Goal: Information Seeking & Learning: Learn about a topic

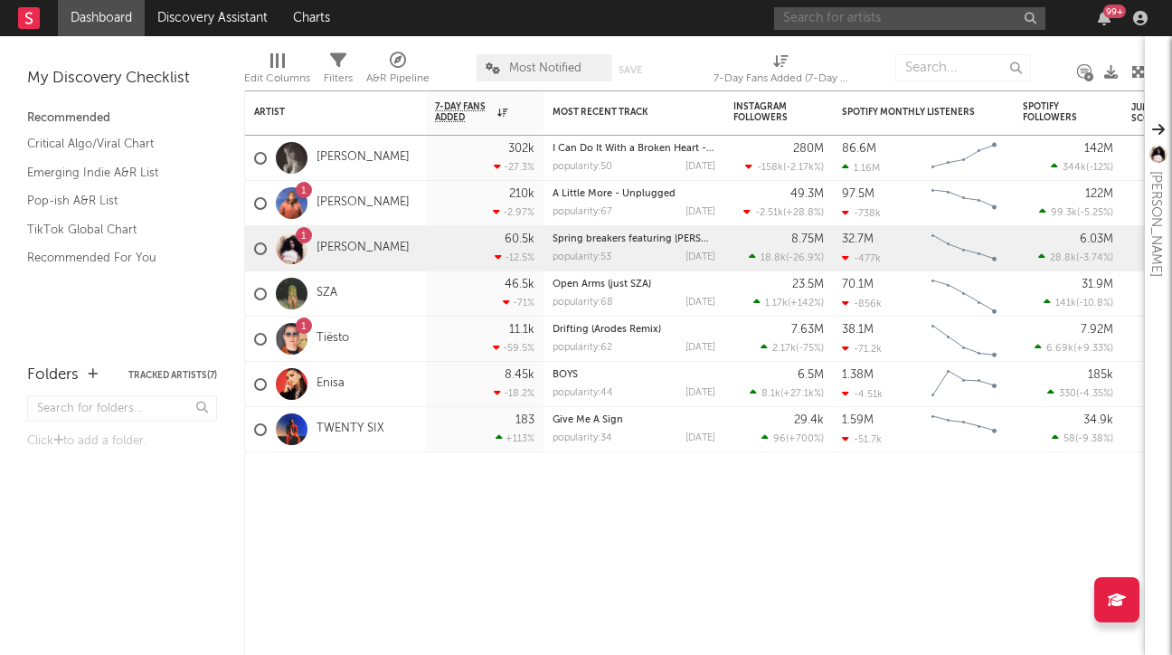
click at [814, 14] on input "text" at bounding box center [909, 18] width 271 height 23
click at [839, 24] on input "2hollis" at bounding box center [909, 18] width 271 height 23
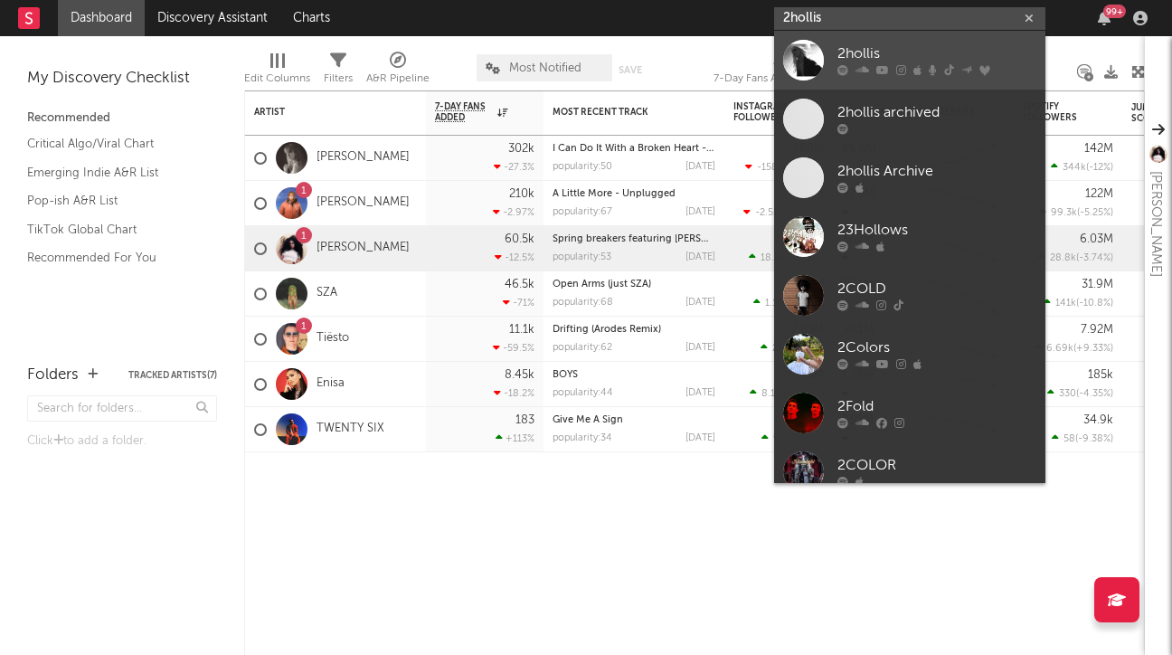
type input "2hollis"
click at [879, 83] on link "2hollis" at bounding box center [909, 60] width 271 height 59
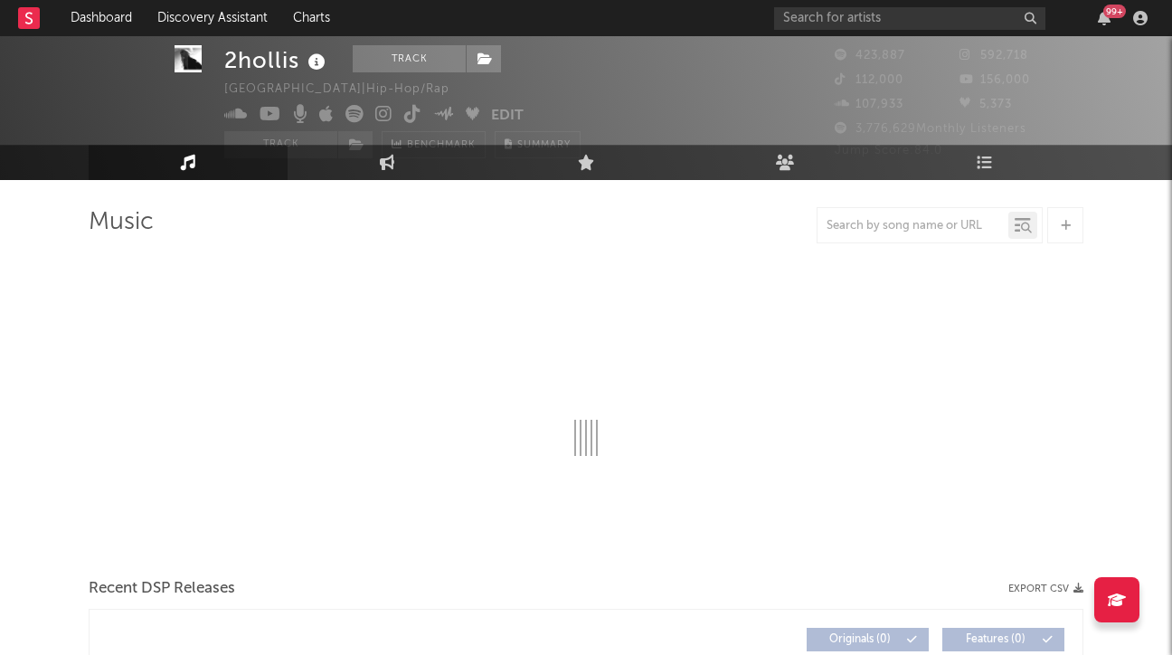
scroll to position [35, 0]
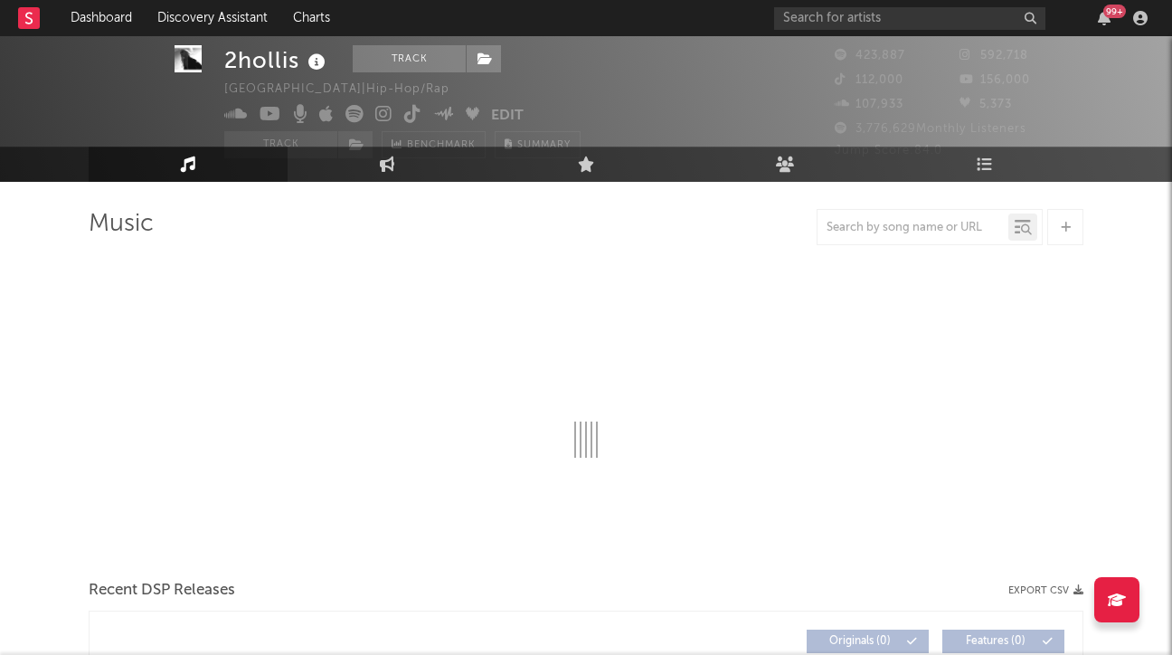
select select "6m"
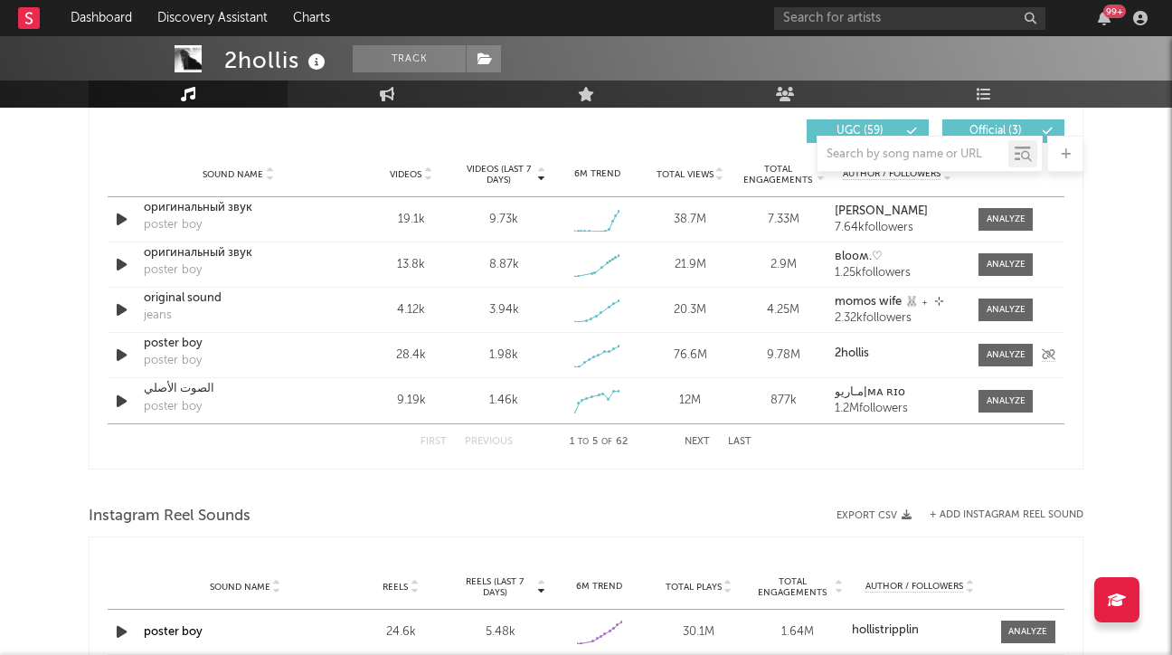
scroll to position [1292, 0]
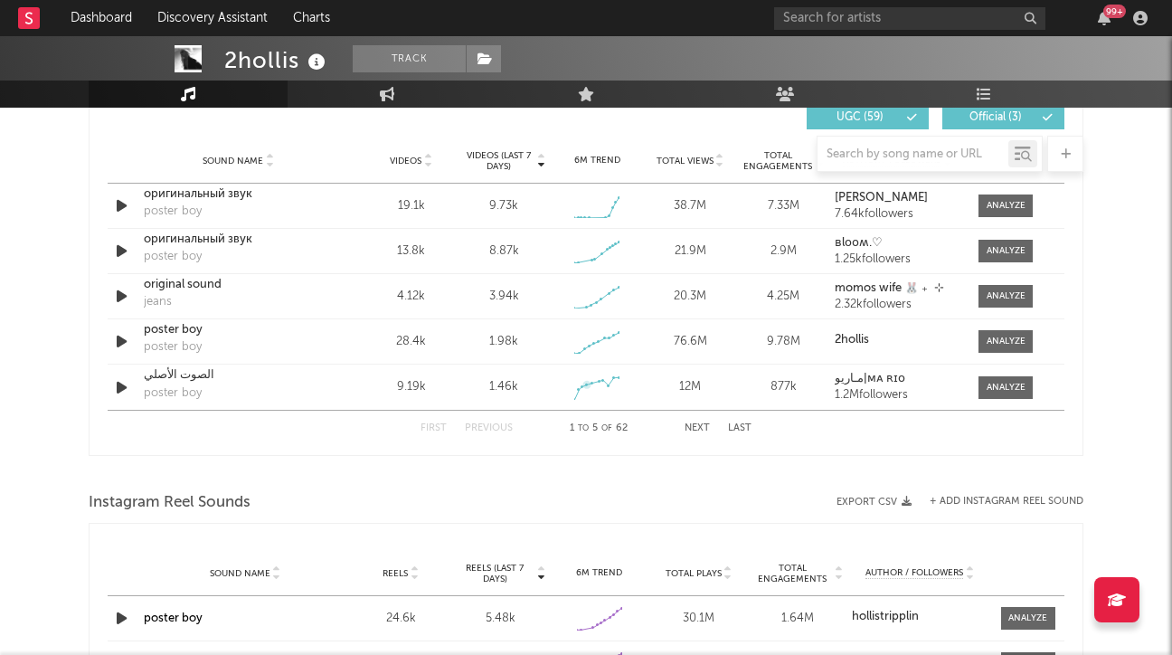
click at [693, 423] on button "Next" at bounding box center [697, 428] width 25 height 10
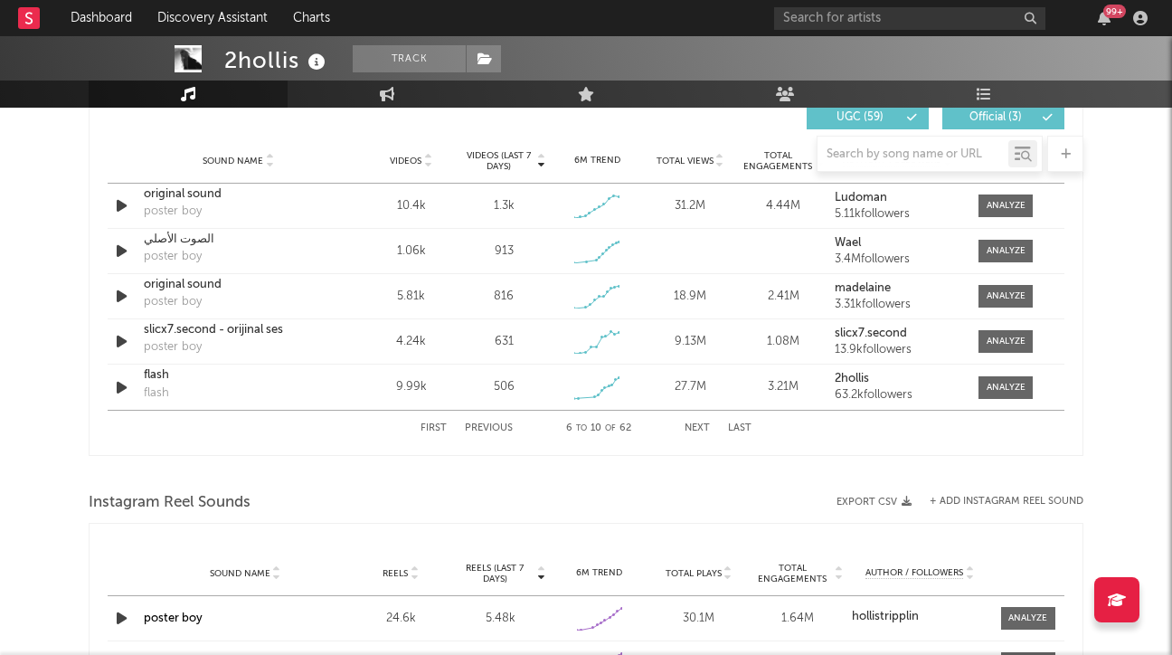
click at [698, 424] on button "Next" at bounding box center [697, 428] width 25 height 10
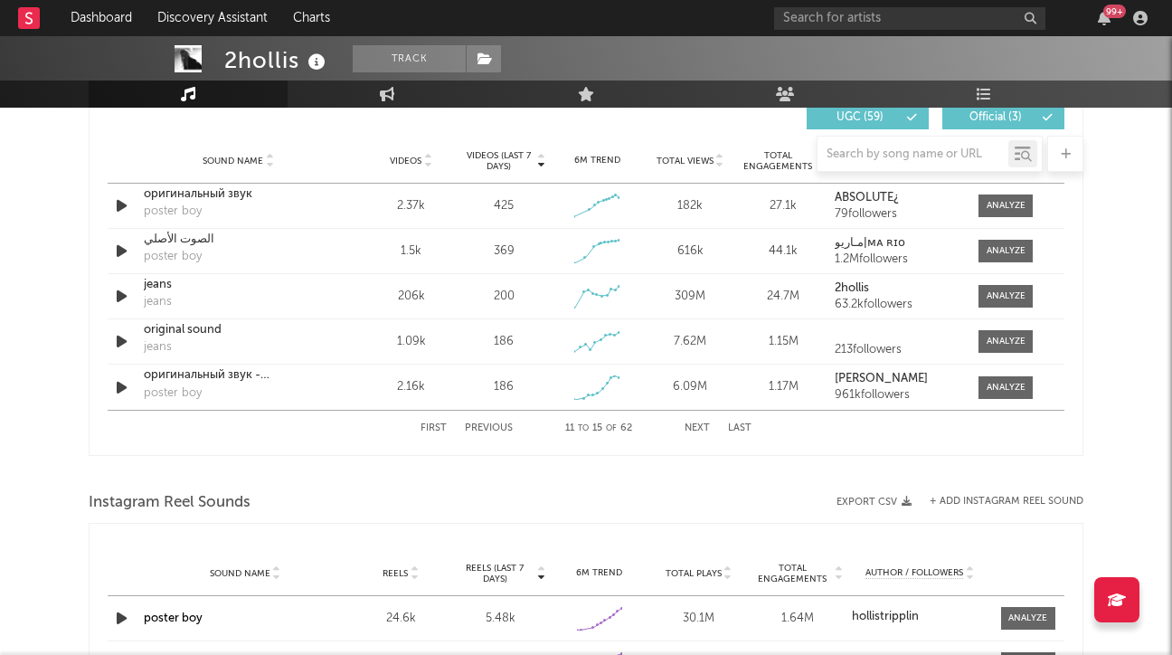
click at [695, 428] on button "Next" at bounding box center [697, 428] width 25 height 10
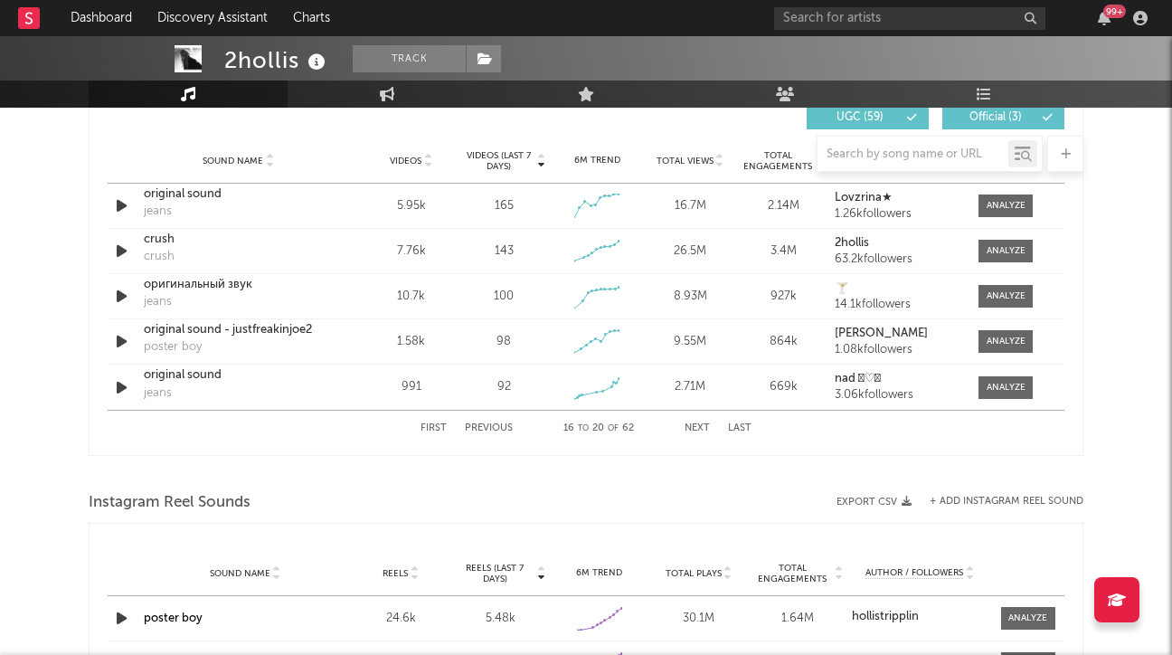
click at [493, 422] on div "First Previous 16 to 20 of 62 Next Last" at bounding box center [586, 428] width 331 height 35
click at [488, 431] on button "Previous" at bounding box center [489, 428] width 48 height 10
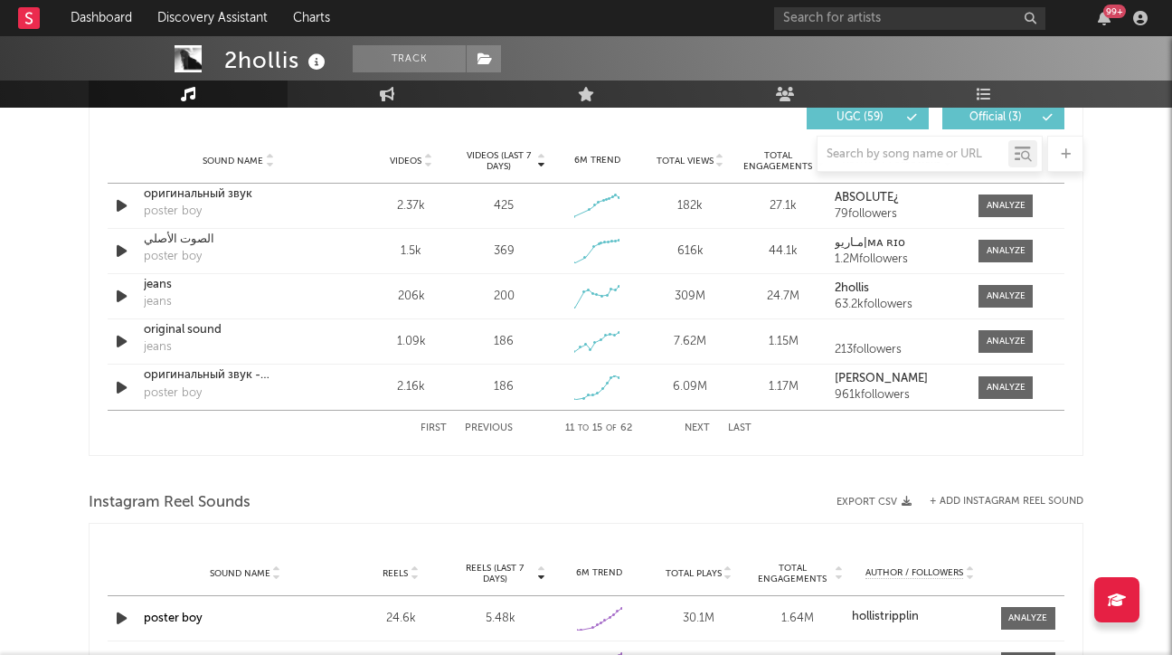
click at [699, 424] on button "Next" at bounding box center [697, 428] width 25 height 10
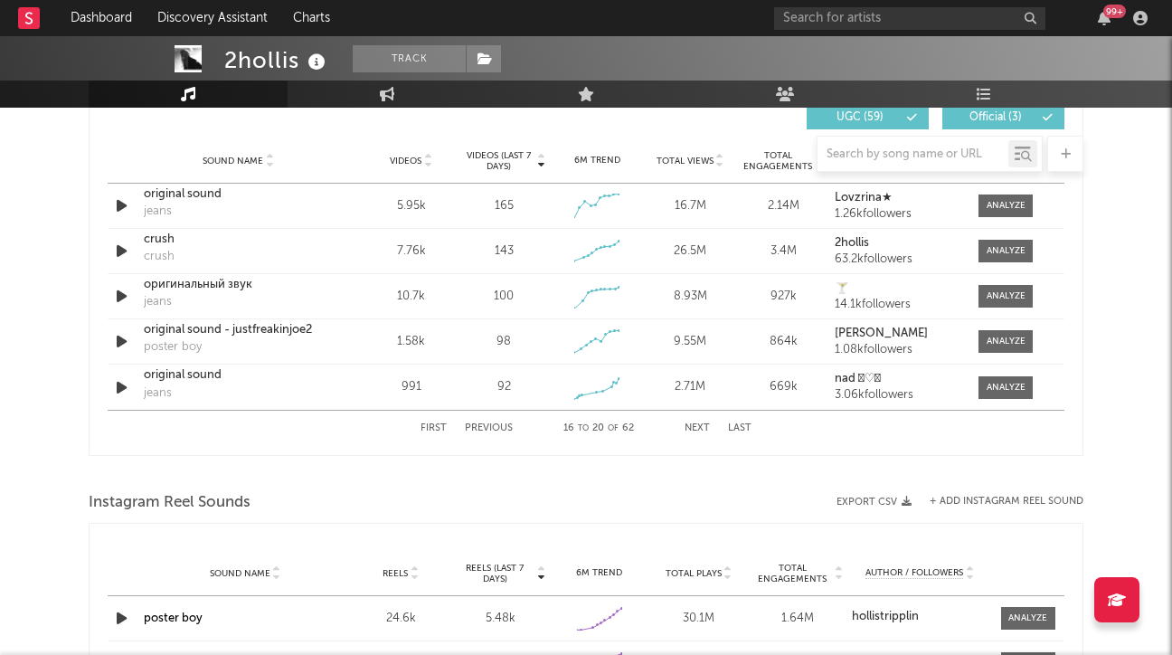
click at [699, 424] on button "Next" at bounding box center [697, 428] width 25 height 10
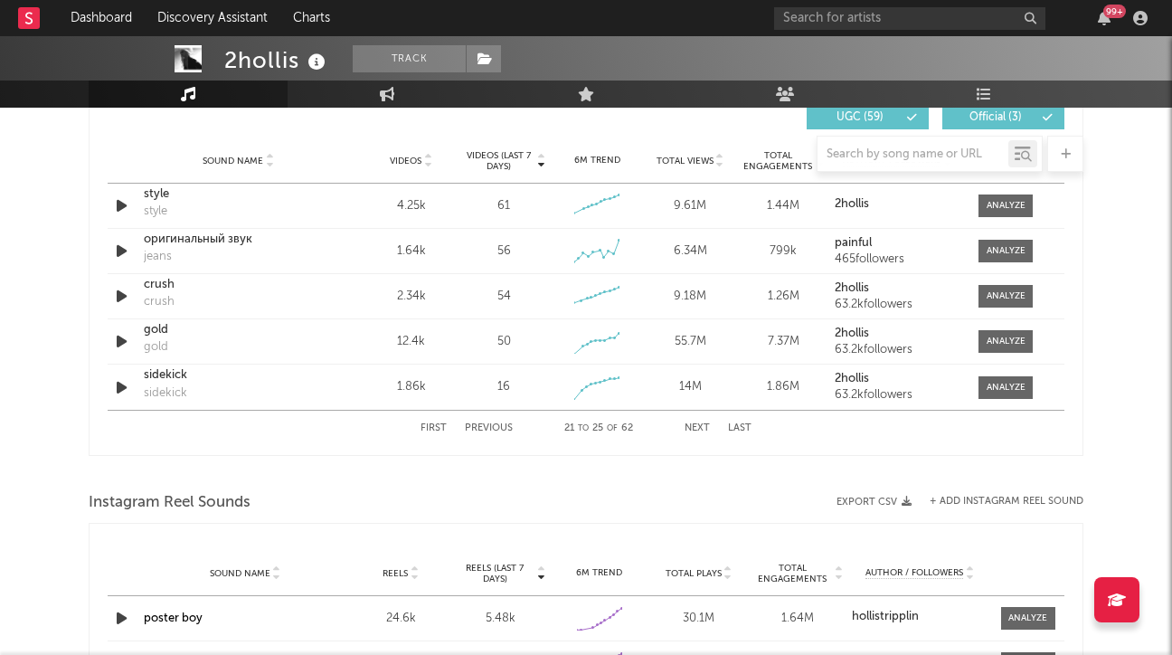
click at [699, 424] on button "Next" at bounding box center [697, 428] width 25 height 10
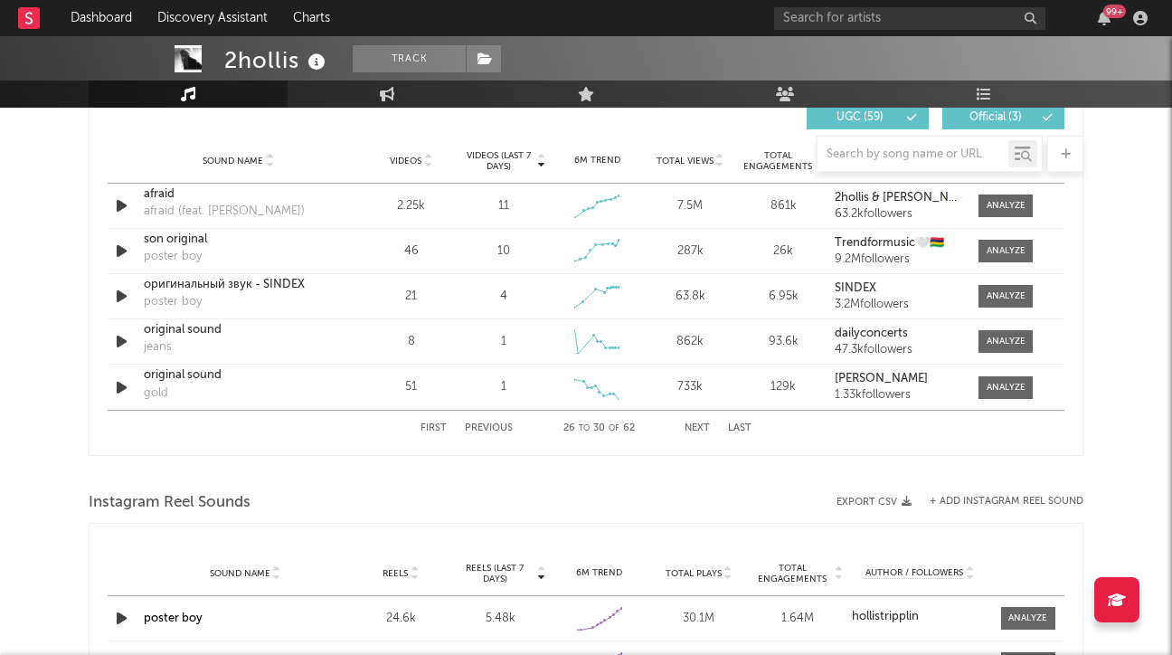
click at [438, 428] on button "First" at bounding box center [434, 428] width 26 height 10
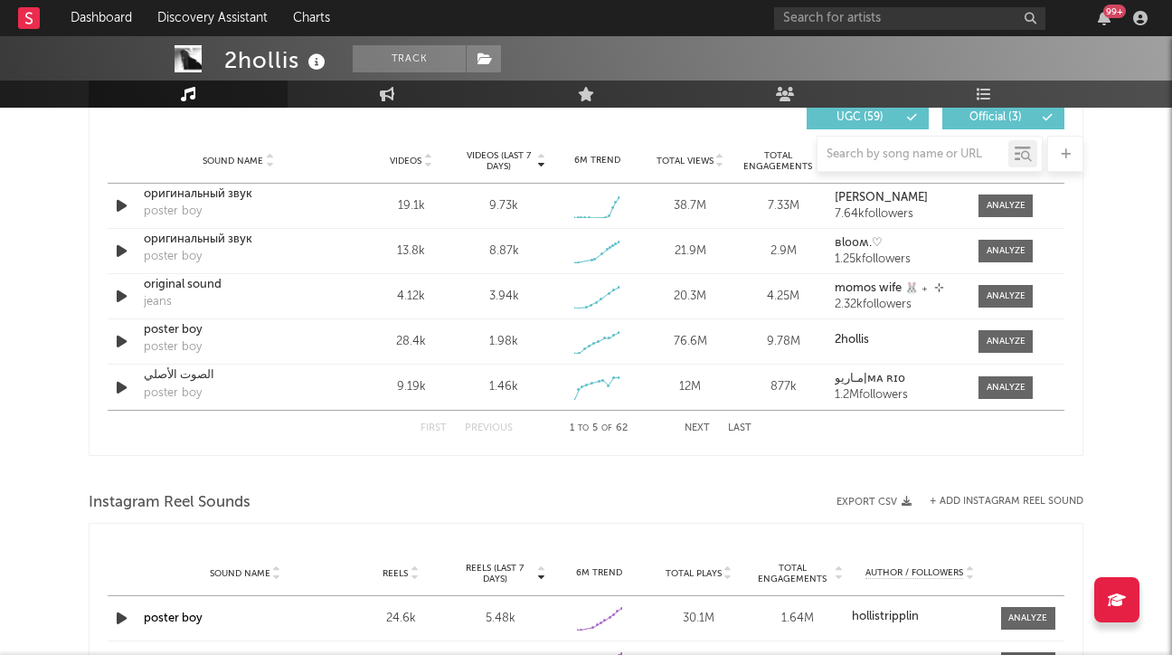
click at [438, 428] on button "First" at bounding box center [434, 428] width 26 height 10
click at [697, 429] on button "Next" at bounding box center [697, 428] width 25 height 10
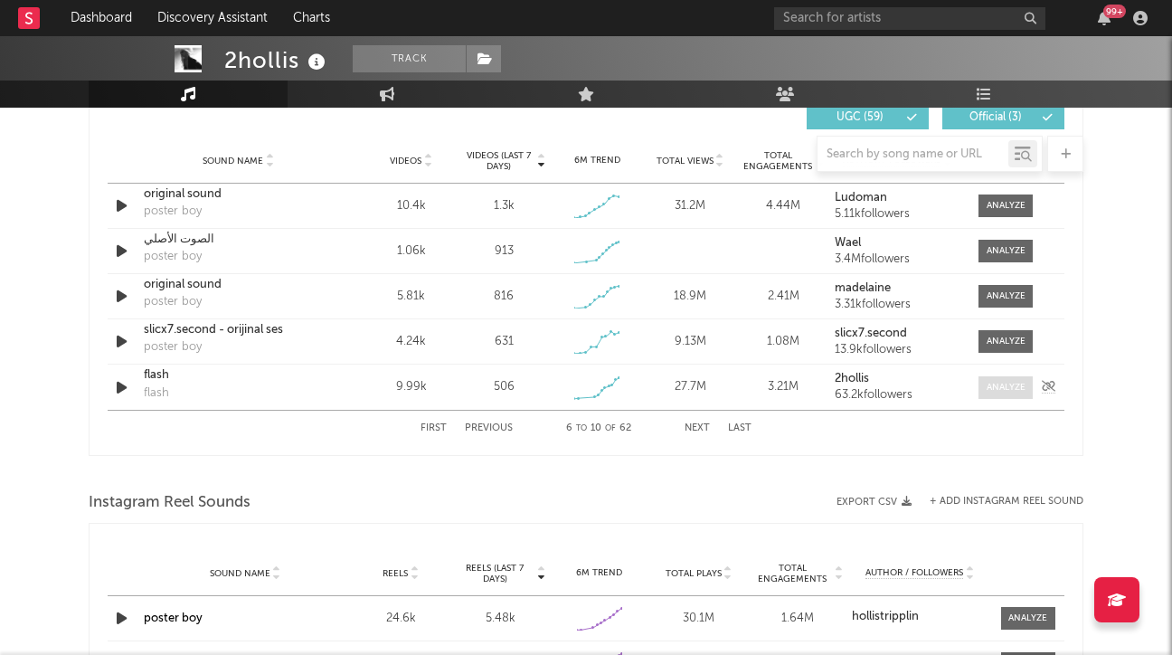
click at [1015, 389] on div at bounding box center [1006, 388] width 39 height 14
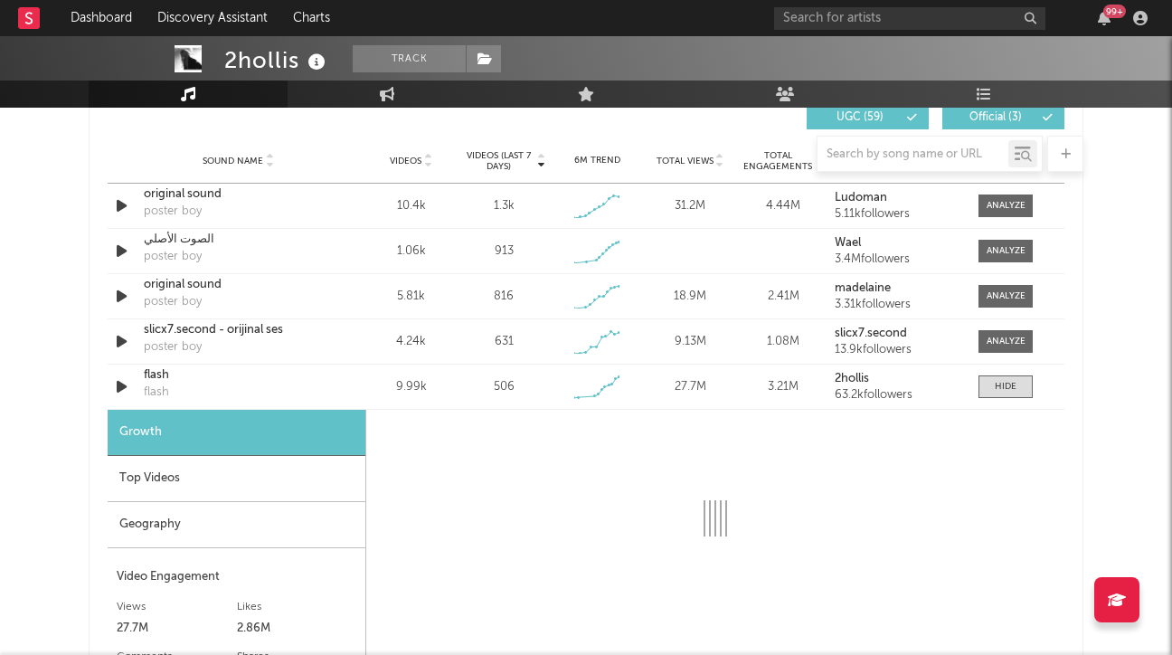
scroll to position [1339, 0]
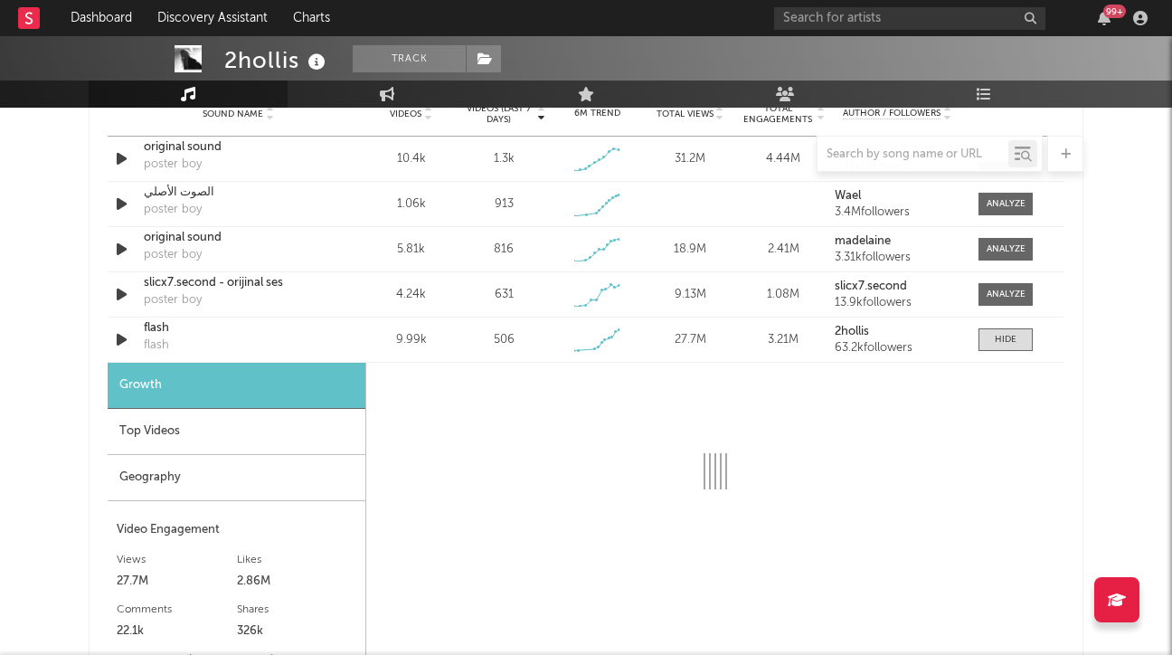
select select "1w"
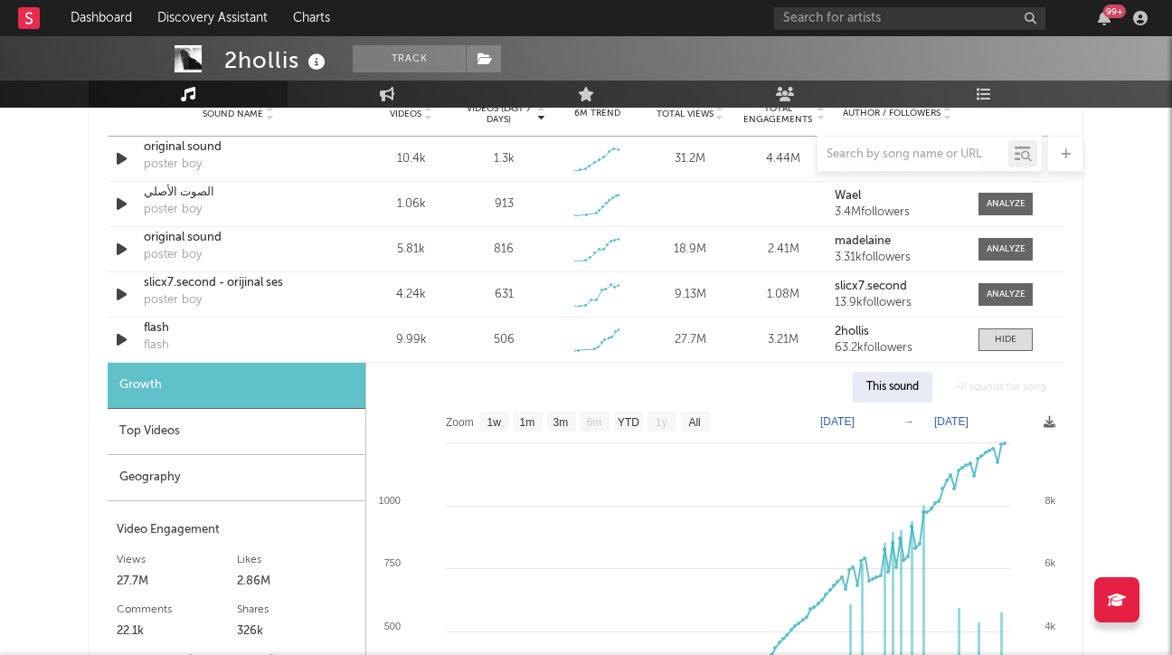
click at [308, 406] on div "Growth" at bounding box center [237, 386] width 258 height 46
click at [300, 429] on div "Top Videos" at bounding box center [237, 432] width 258 height 46
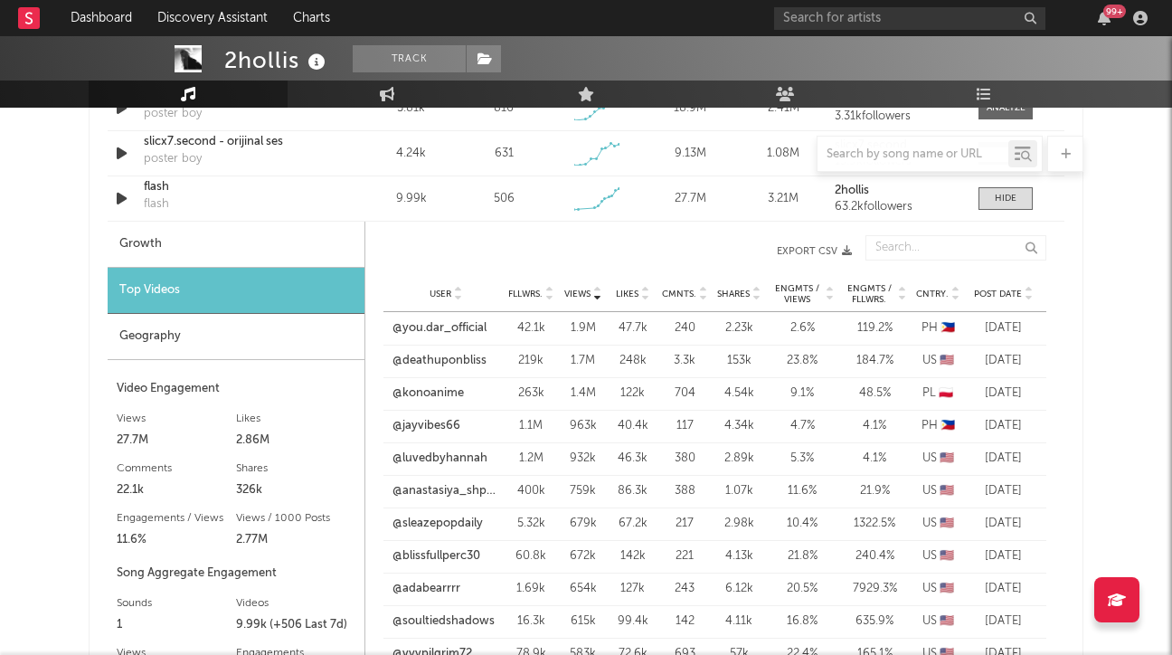
scroll to position [1498, 0]
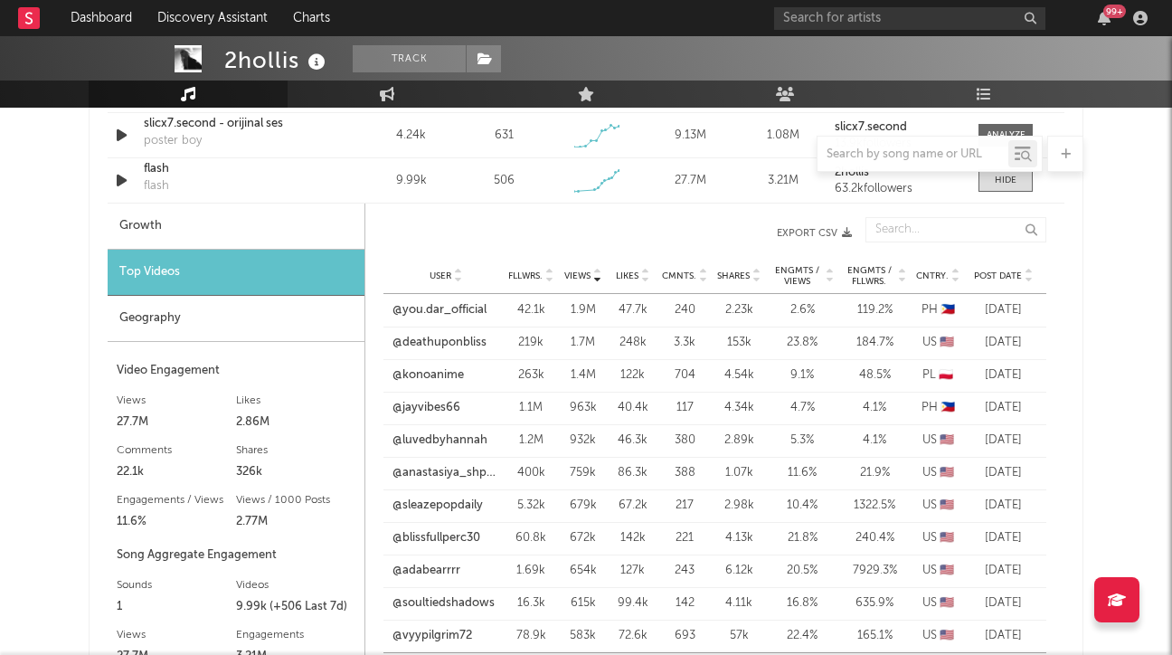
click at [987, 272] on span "Post Date" at bounding box center [998, 275] width 48 height 11
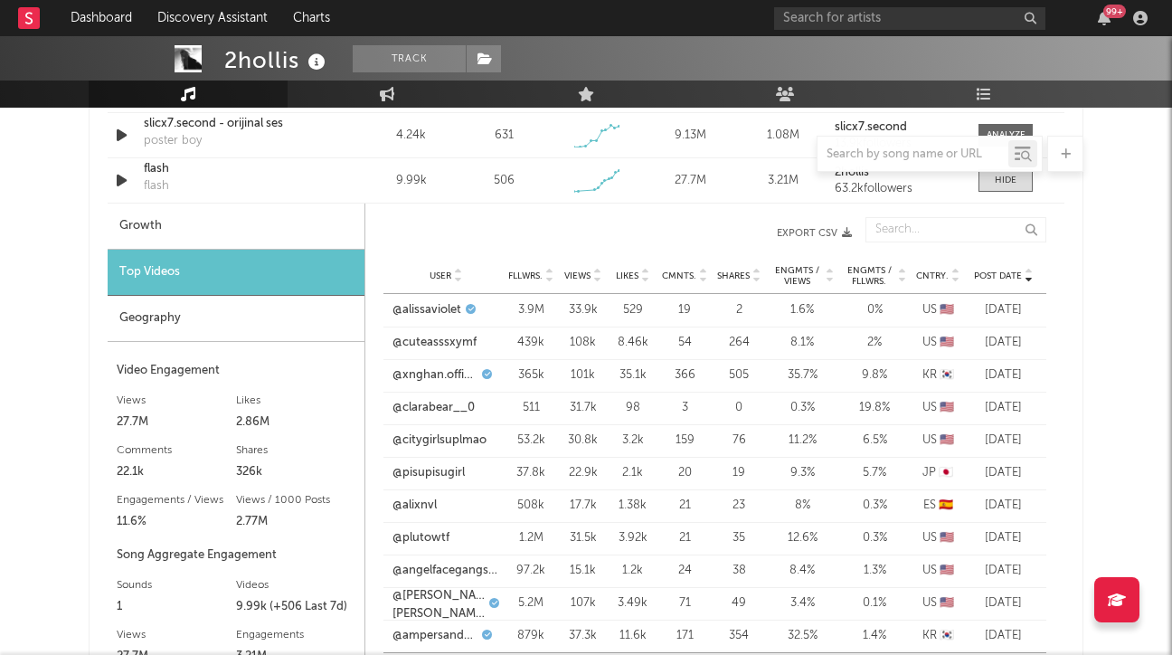
click at [987, 272] on span "Post Date" at bounding box center [998, 275] width 48 height 11
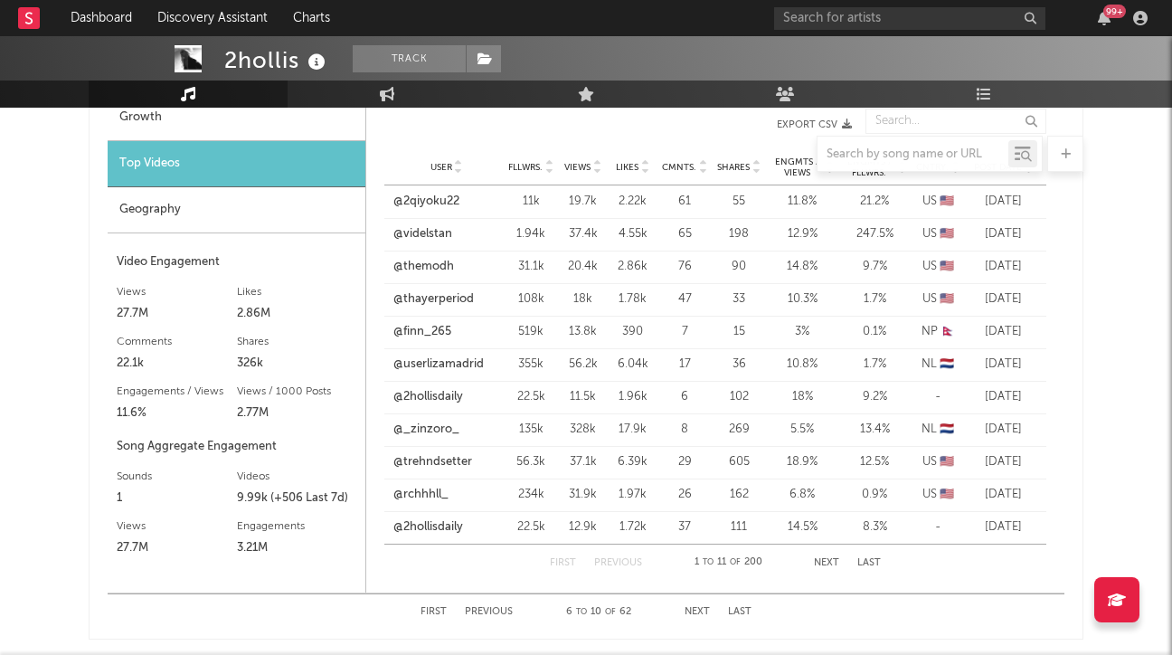
scroll to position [1626, 0]
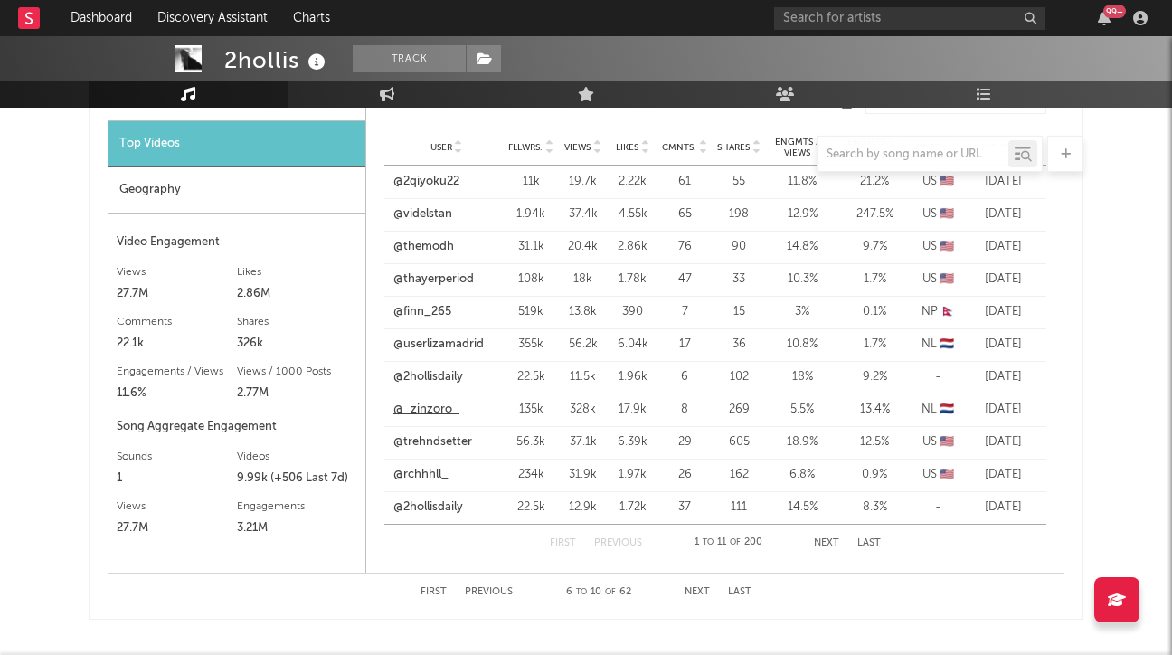
click at [440, 407] on link "@_zinzoro_" at bounding box center [427, 410] width 66 height 18
click at [827, 545] on button "Next" at bounding box center [826, 543] width 25 height 10
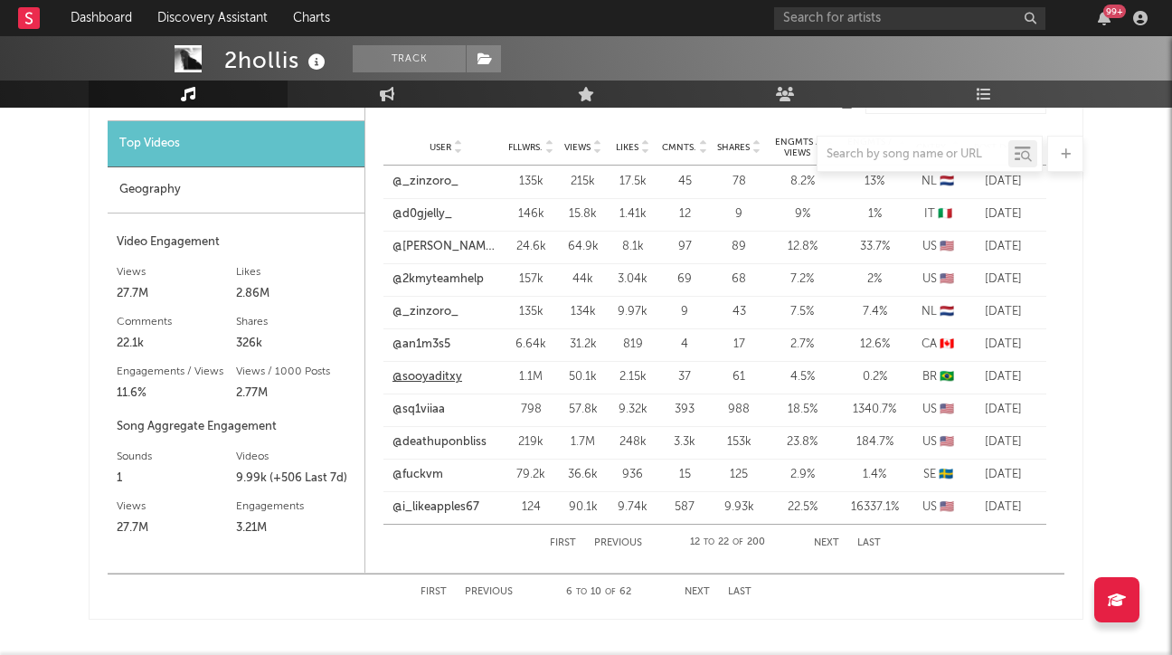
click at [430, 377] on link "@sooyaditxy" at bounding box center [428, 377] width 70 height 18
click at [478, 446] on link "@deathuponbliss" at bounding box center [440, 442] width 94 height 18
click at [823, 541] on button "Next" at bounding box center [826, 543] width 25 height 10
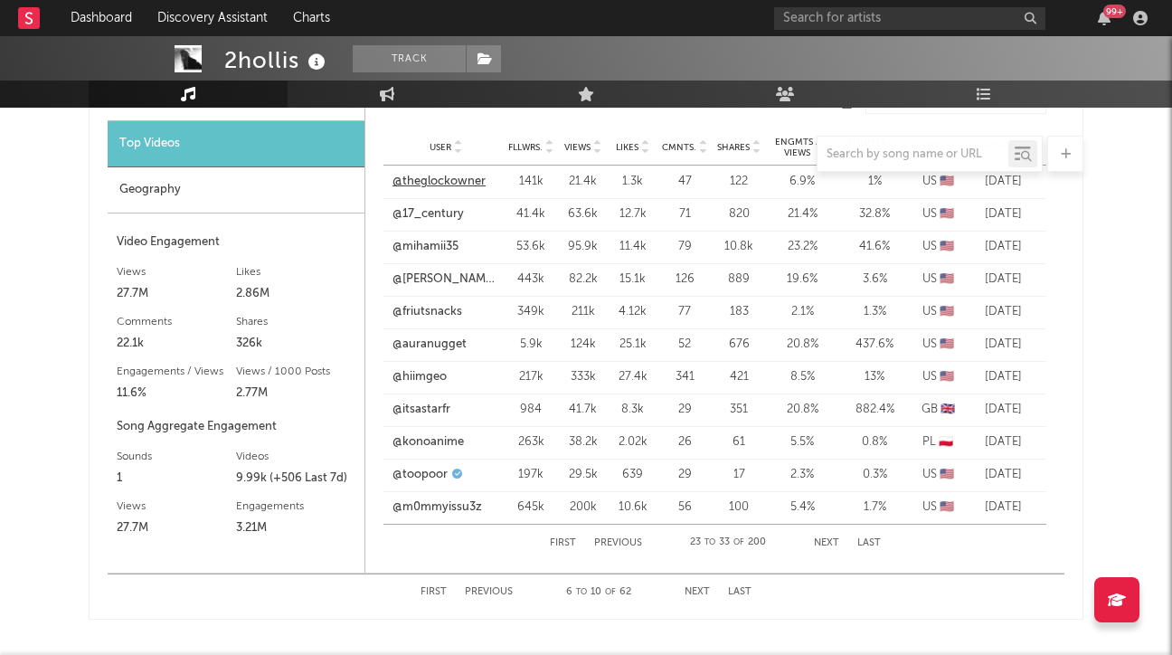
click at [443, 179] on link "@theglockowner" at bounding box center [439, 182] width 93 height 18
click at [433, 346] on link "@auranugget" at bounding box center [430, 345] width 74 height 18
click at [429, 373] on link "@hiimgeo" at bounding box center [420, 377] width 54 height 18
click at [428, 410] on link "@itsastarfr" at bounding box center [422, 410] width 58 height 18
click at [693, 586] on div "First Previous 6 to 10 of 62 Next Last" at bounding box center [586, 591] width 331 height 35
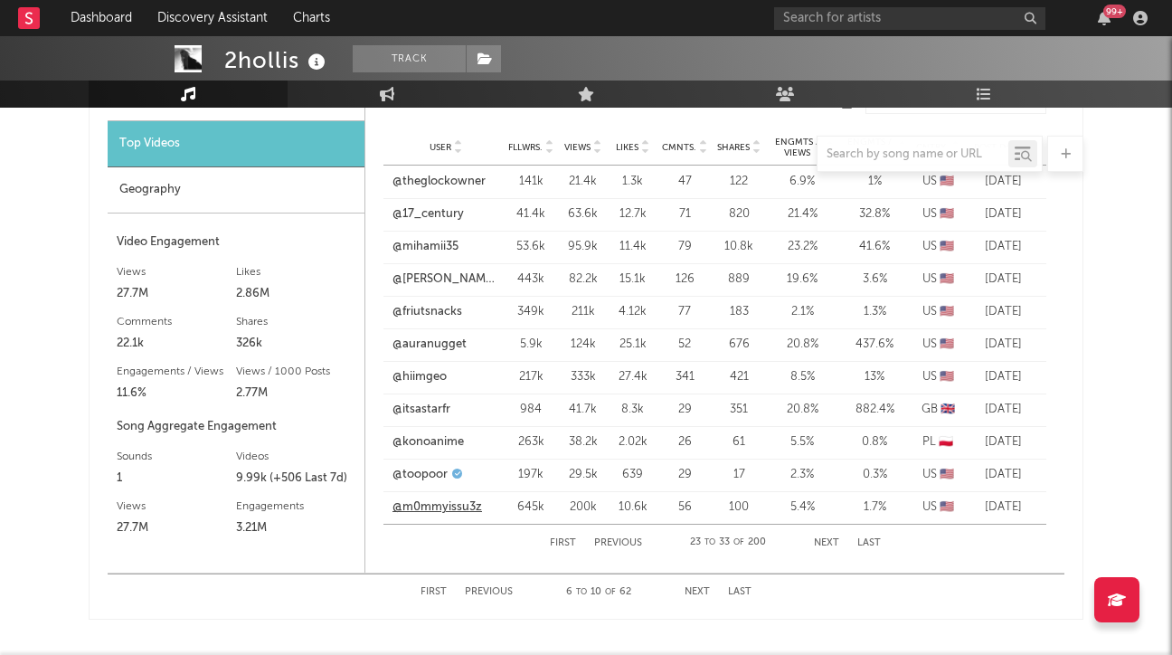
click at [460, 498] on link "@m0mmyissu3z" at bounding box center [438, 507] width 90 height 18
click at [823, 540] on button "Next" at bounding box center [826, 543] width 25 height 10
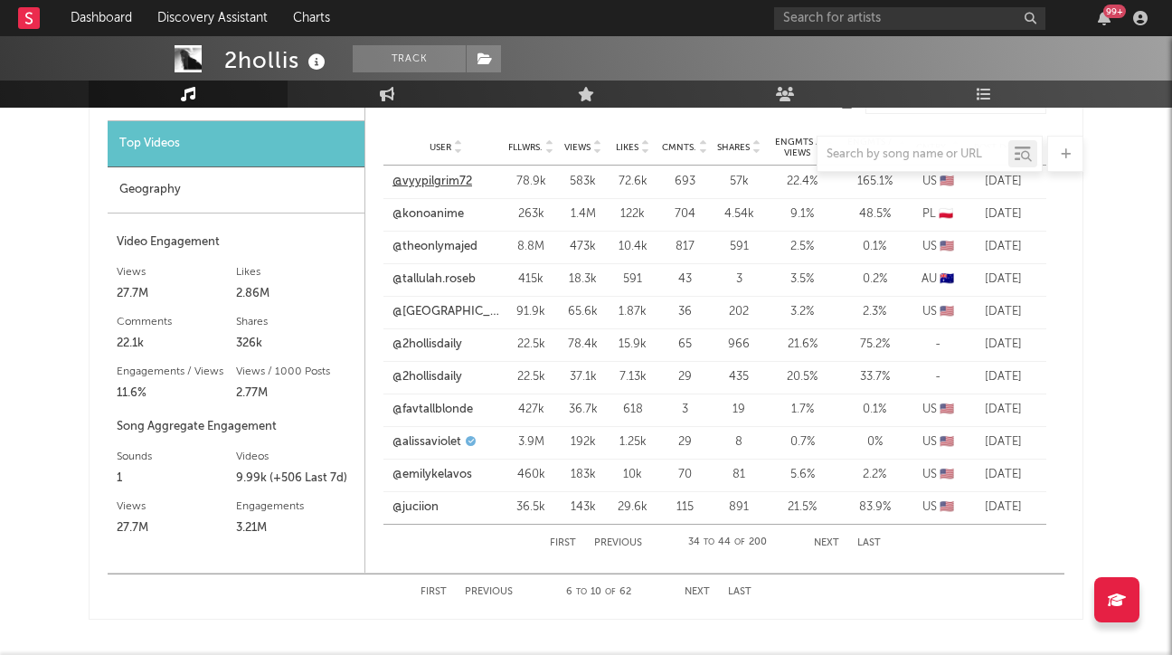
click at [436, 184] on link "@vyypilgrim72" at bounding box center [433, 182] width 80 height 18
click at [434, 217] on link "@konoanime" at bounding box center [428, 214] width 71 height 18
click at [450, 249] on link "@theonlymajed" at bounding box center [435, 247] width 85 height 18
click at [424, 276] on link "@tallulah.roseb" at bounding box center [434, 279] width 83 height 18
click at [441, 308] on link "@[GEOGRAPHIC_DATA]" at bounding box center [446, 312] width 107 height 18
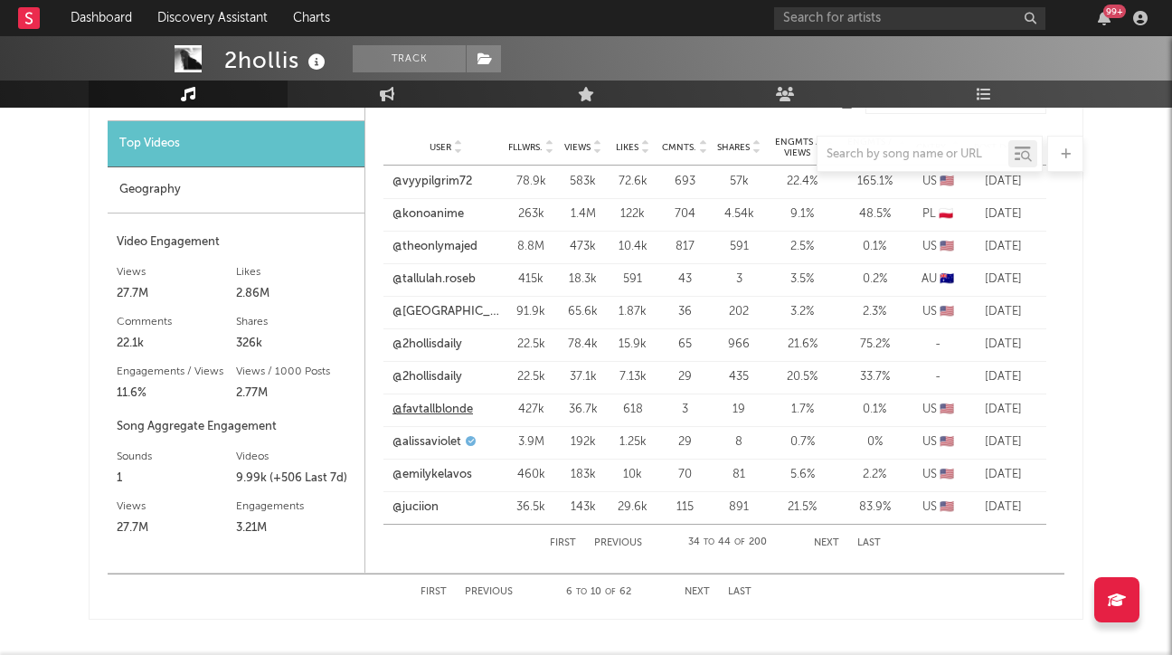
click at [447, 411] on link "@favtallblonde" at bounding box center [433, 410] width 81 height 18
click at [449, 447] on link "@alissaviolet" at bounding box center [427, 442] width 69 height 18
click at [458, 477] on link "@emilykelavos" at bounding box center [433, 475] width 80 height 18
click at [824, 538] on button "Next" at bounding box center [826, 543] width 25 height 10
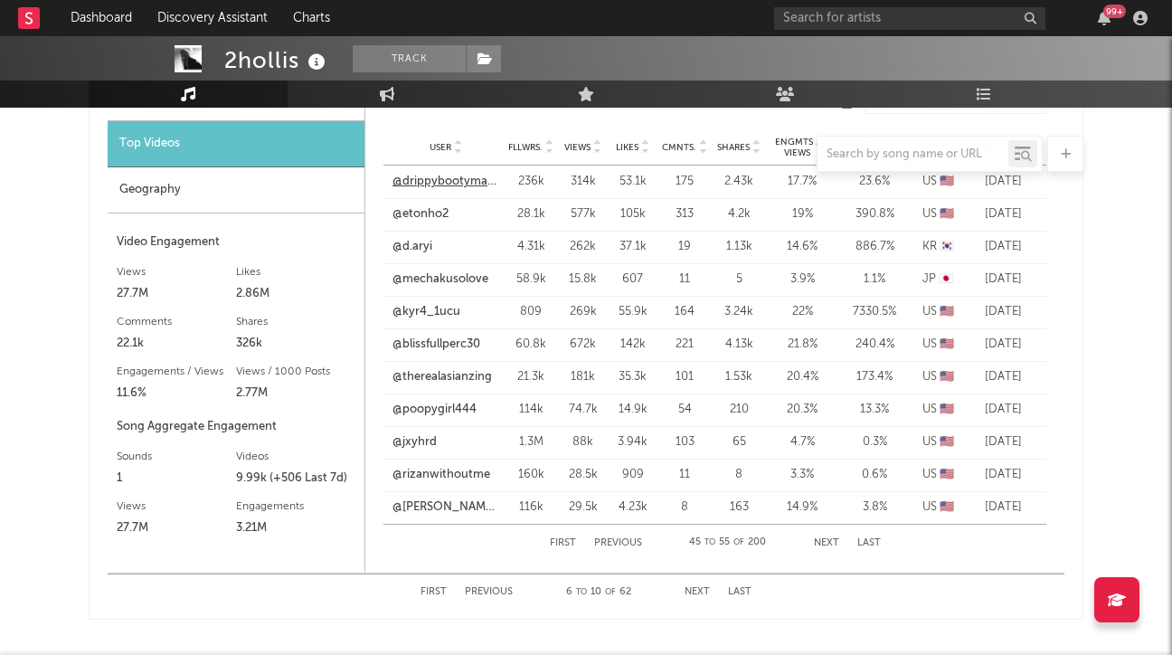
click at [463, 175] on link "@drippybootymaster1" at bounding box center [446, 182] width 107 height 18
